Goal: Check status

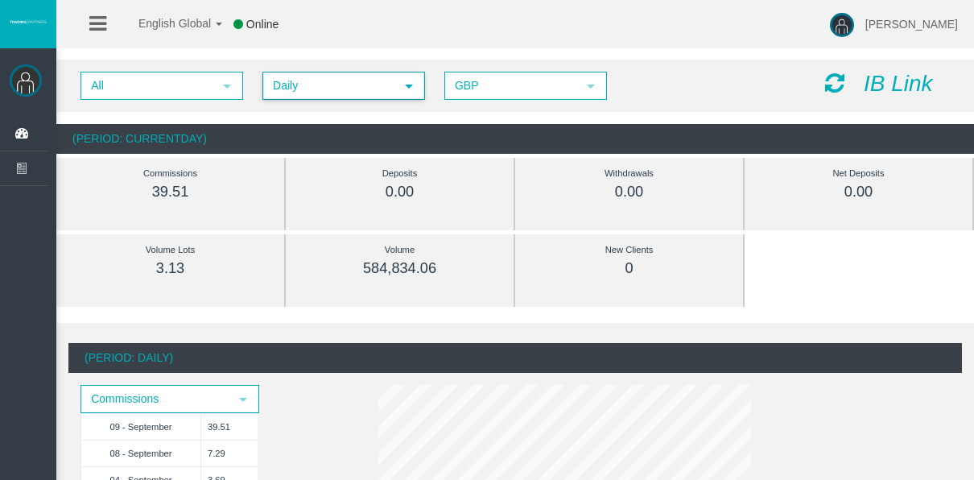
scroll to position [242, 0]
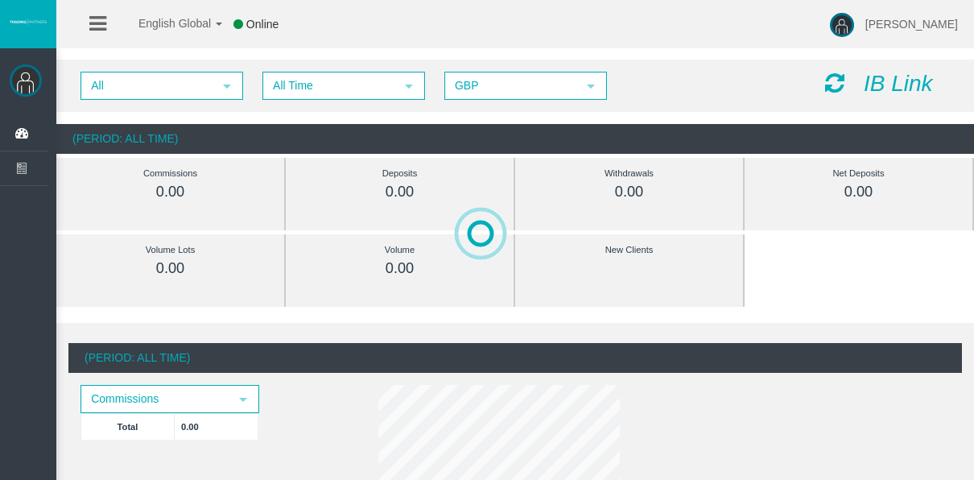
click at [287, 77] on span "All Time" at bounding box center [329, 85] width 130 height 25
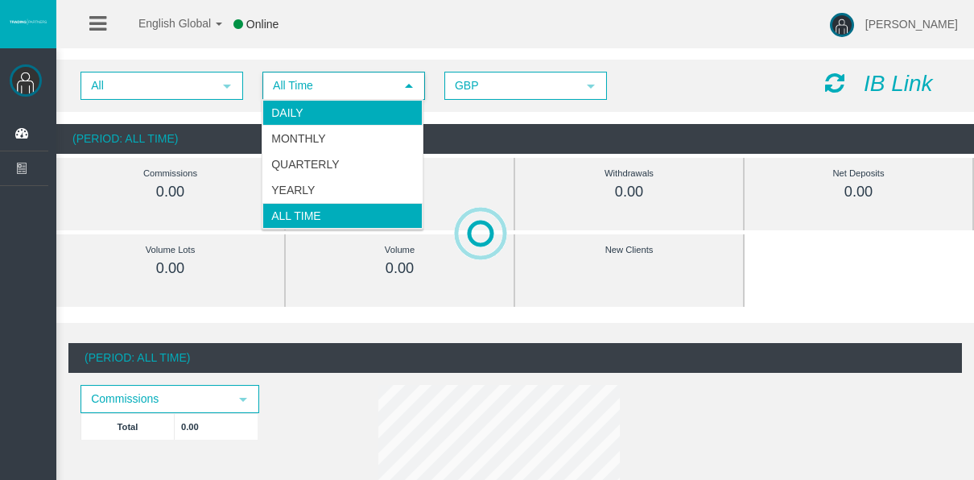
click at [292, 106] on li "Daily" at bounding box center [343, 113] width 160 height 26
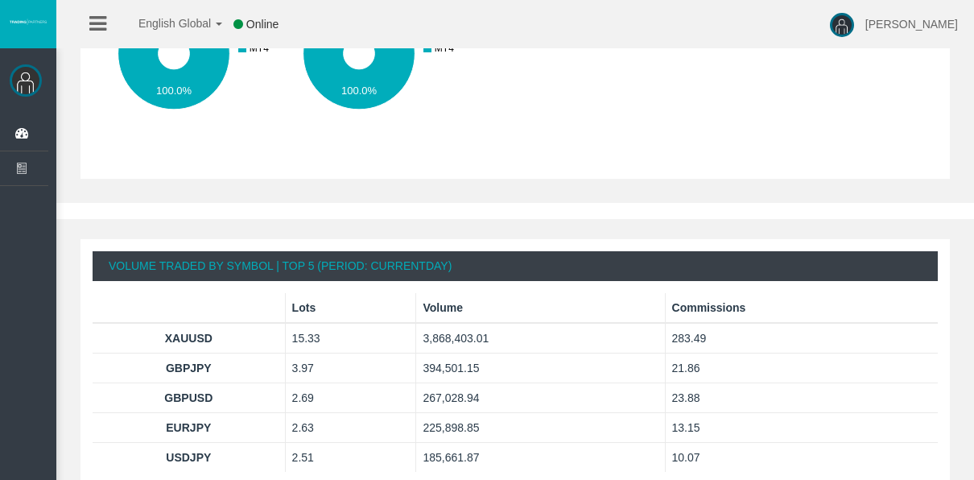
scroll to position [966, 0]
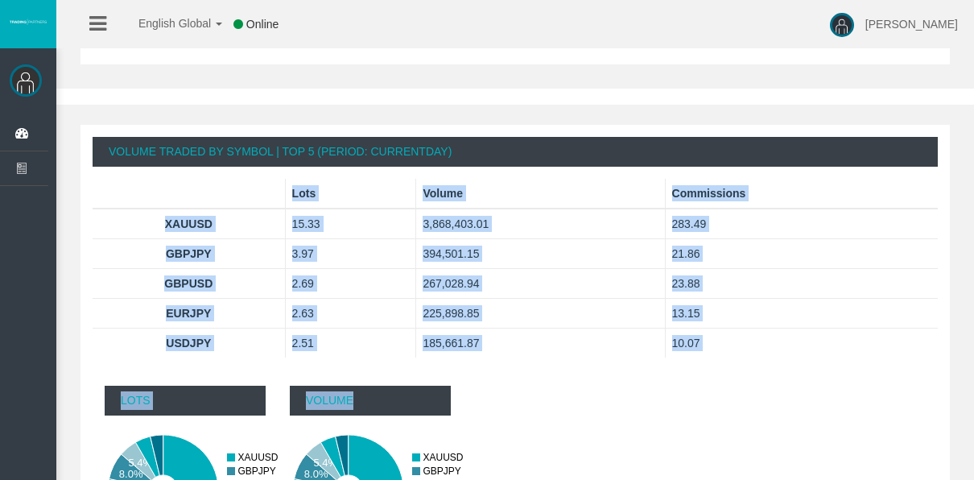
click at [670, 370] on div "Volume Traded By Symbol | Top 5 (Period: CurrentDay) Lots Volume Commissions [G…" at bounding box center [516, 370] width 870 height 490
